Goal: Task Accomplishment & Management: Manage account settings

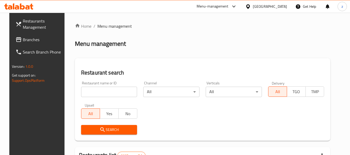
click at [276, 8] on div "Bahrain" at bounding box center [270, 7] width 34 height 6
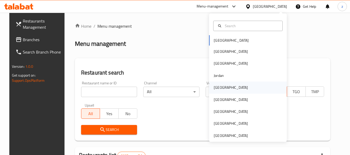
click at [231, 85] on div "[GEOGRAPHIC_DATA]" at bounding box center [248, 88] width 78 height 12
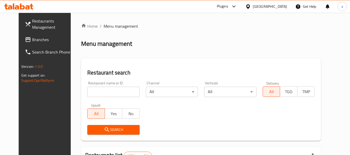
click at [32, 40] on span "Branches" at bounding box center [52, 40] width 41 height 6
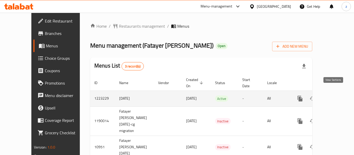
click at [335, 96] on icon "enhanced table" at bounding box center [337, 99] width 6 height 6
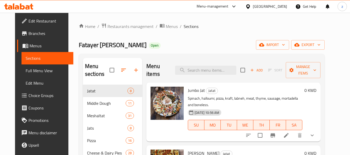
click at [29, 93] on span "Choice Groups" at bounding box center [49, 96] width 41 height 6
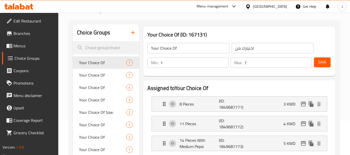
scroll to position [26, 0]
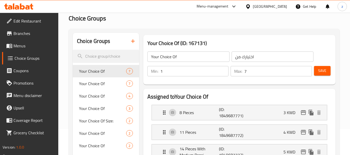
click at [139, 19] on h2 "Choice Groups" at bounding box center [204, 18] width 271 height 8
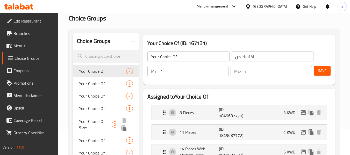
scroll to position [26, 0]
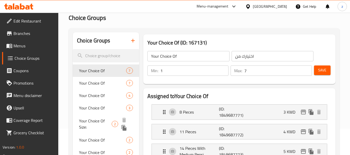
click at [94, 120] on span "Your Choice Of Size:" at bounding box center [95, 124] width 33 height 12
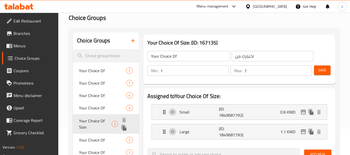
type input "Your Choice Of Size:"
type input "إختيارك من الحجم:"
type input "2"
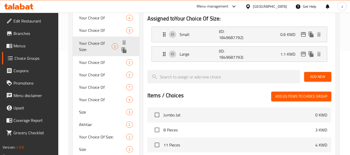
scroll to position [104, 0]
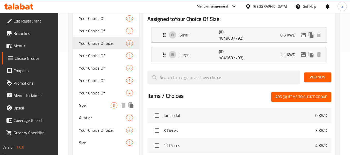
click at [93, 105] on span "Size" at bounding box center [95, 105] width 32 height 6
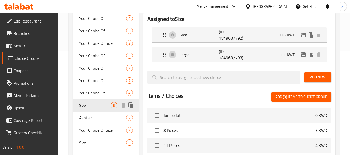
type input "Size"
type input "الحجم"
type input "1"
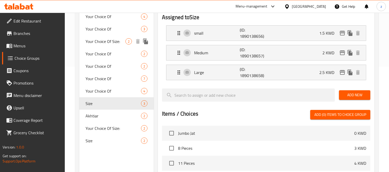
scroll to position [132, 0]
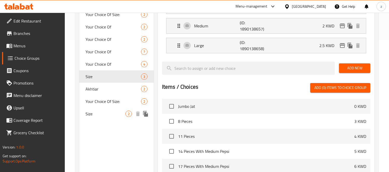
click at [120, 109] on div "Size 2" at bounding box center [116, 114] width 74 height 12
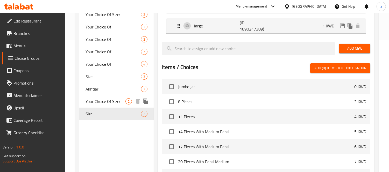
type input "0"
type input "2"
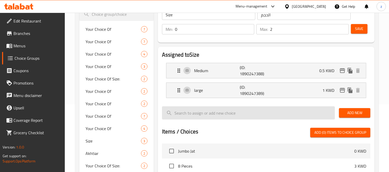
scroll to position [75, 0]
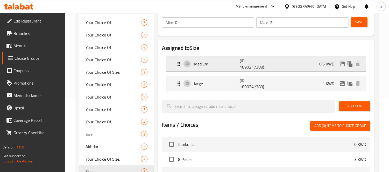
click at [213, 64] on p "Medium" at bounding box center [217, 64] width 46 height 6
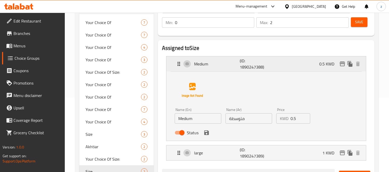
click at [203, 61] on p "Medium" at bounding box center [217, 64] width 46 height 6
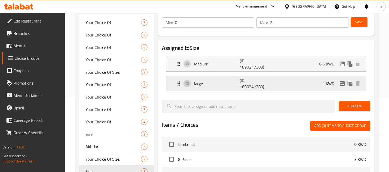
click at [216, 87] on div "large (ID: 1890247389) 1 KWD" at bounding box center [268, 83] width 184 height 15
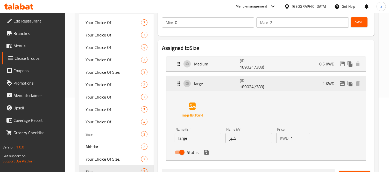
click at [219, 81] on p "large" at bounding box center [217, 84] width 46 height 6
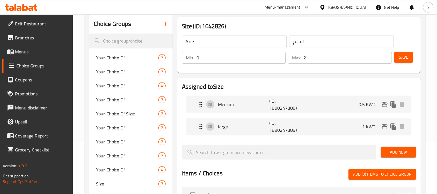
scroll to position [46, 0]
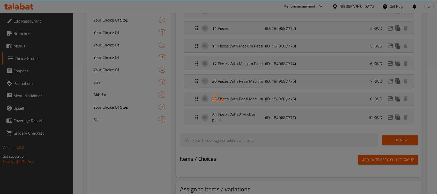
scroll to position [130, 0]
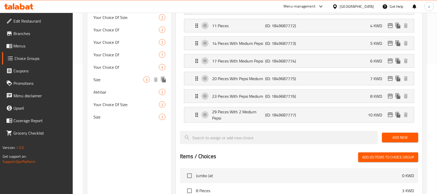
click at [122, 78] on span "Size" at bounding box center [119, 79] width 50 height 6
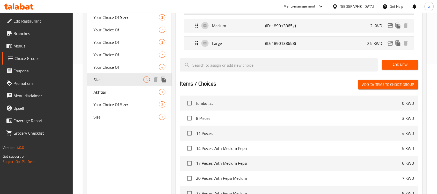
type input "Size"
type input "الحجم"
type input "1"
click at [113, 117] on span "Size" at bounding box center [119, 117] width 50 height 6
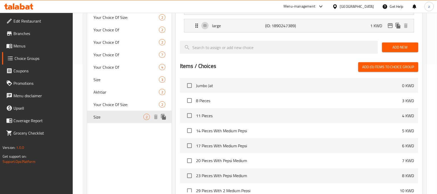
type input "0"
type input "2"
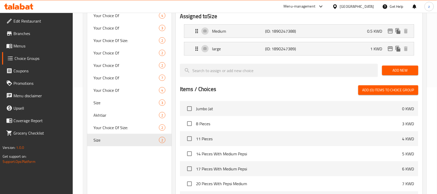
scroll to position [32, 0]
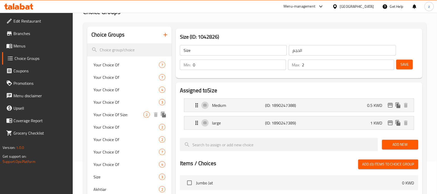
click at [120, 113] on span "Your Choice Of Size:" at bounding box center [119, 114] width 50 height 6
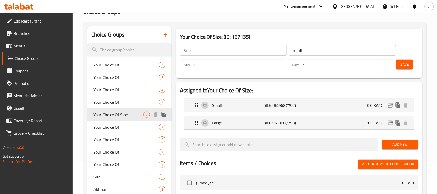
type input "Your Choice Of Size:"
type input "إختيارك من الحجم:"
type input "1"
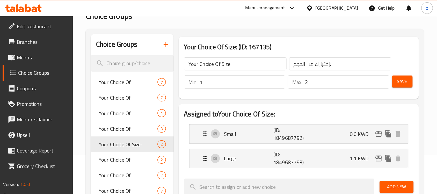
scroll to position [0, 0]
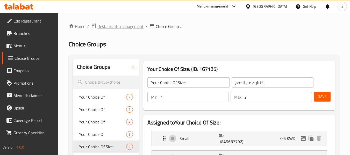
click at [110, 23] on span "Restaurants management" at bounding box center [120, 26] width 46 height 6
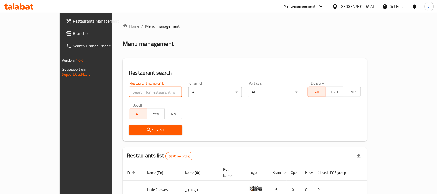
click at [140, 93] on input "search" at bounding box center [155, 92] width 53 height 10
paste input "773439"
type input "773439"
click at [73, 34] on span "Branches" at bounding box center [100, 33] width 55 height 6
